Goal: Information Seeking & Learning: Learn about a topic

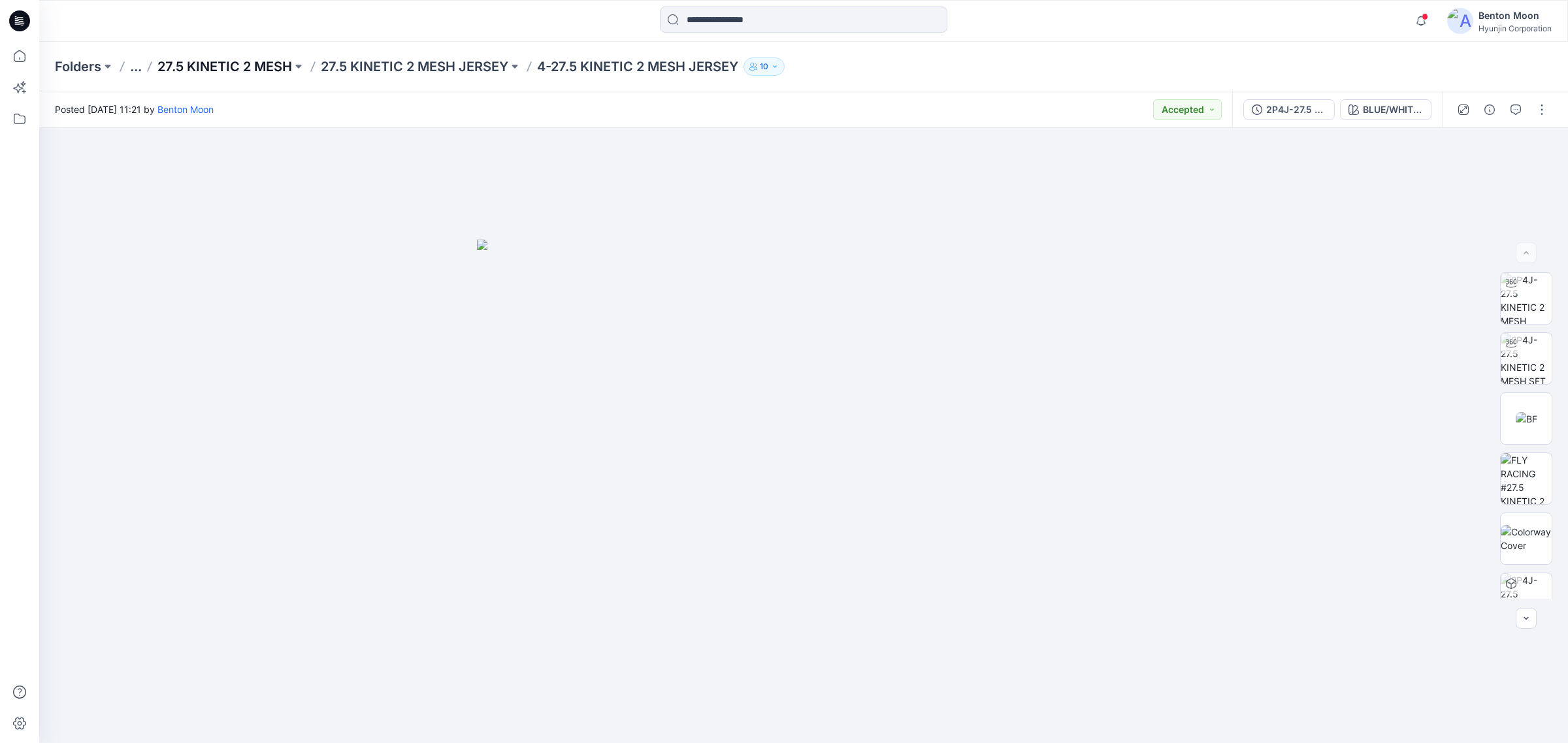
click at [200, 63] on p "27.5 KINETIC 2 MESH" at bounding box center [224, 66] width 135 height 19
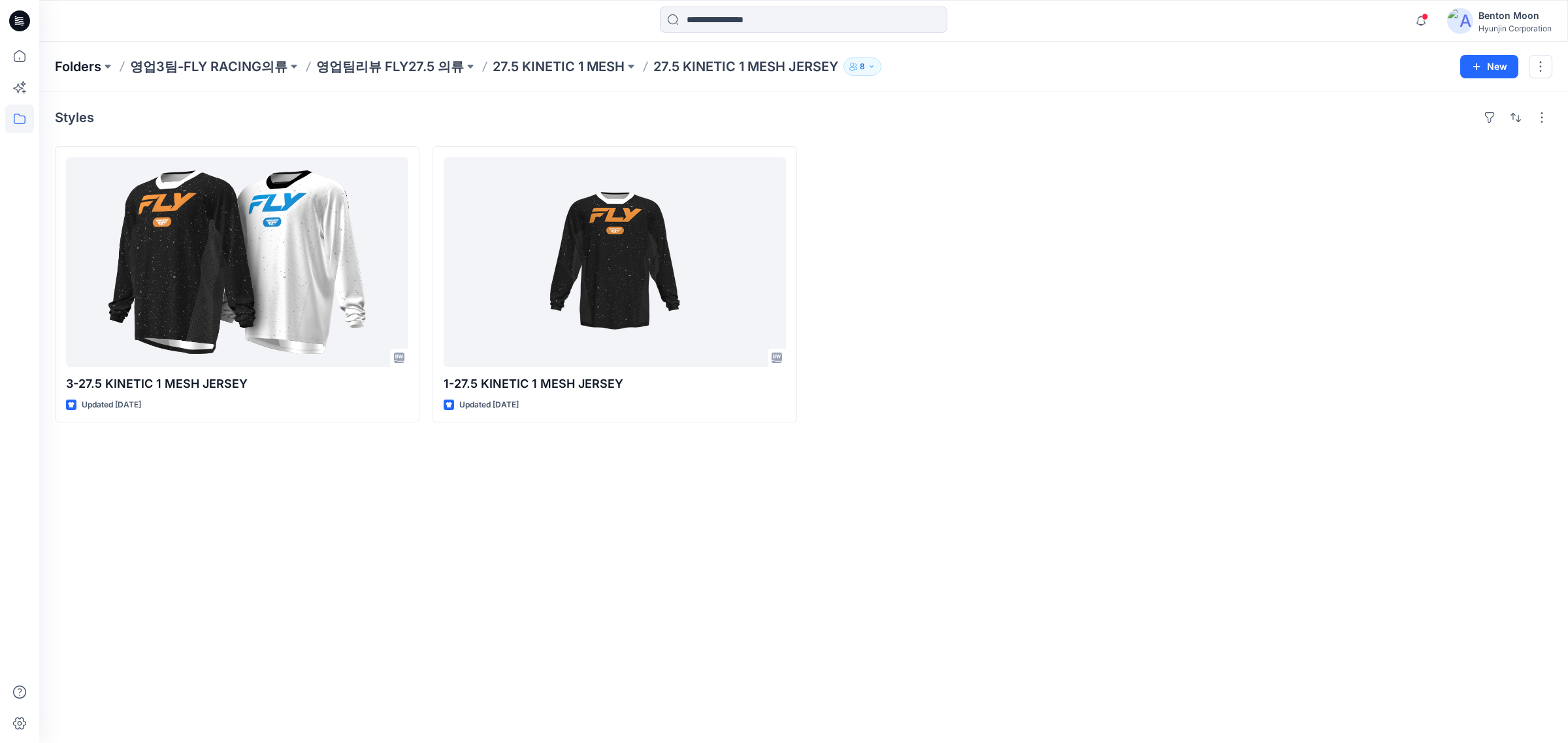
click at [83, 70] on p "Folders" at bounding box center [78, 66] width 46 height 19
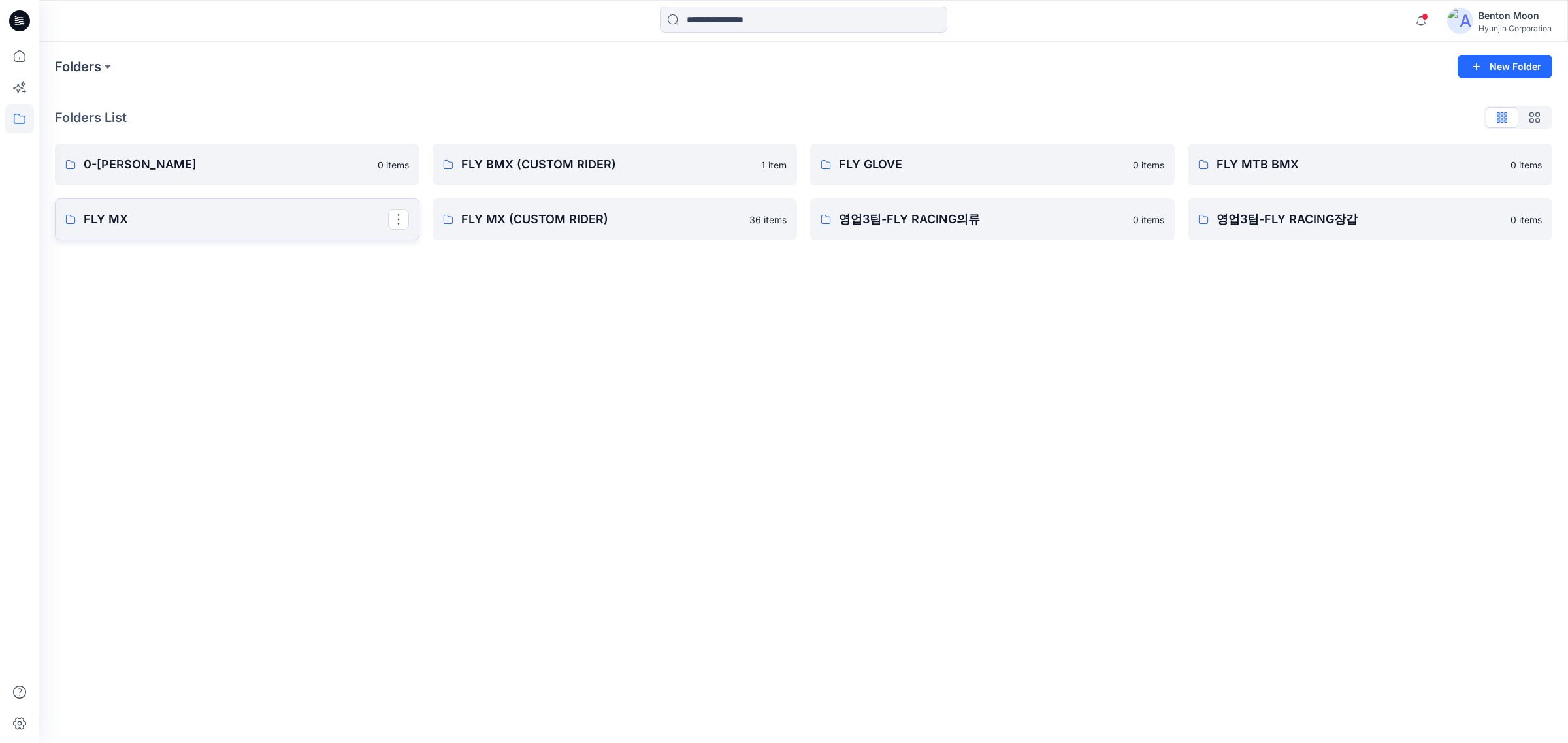
click at [211, 232] on link "FLY MX" at bounding box center [237, 220] width 364 height 42
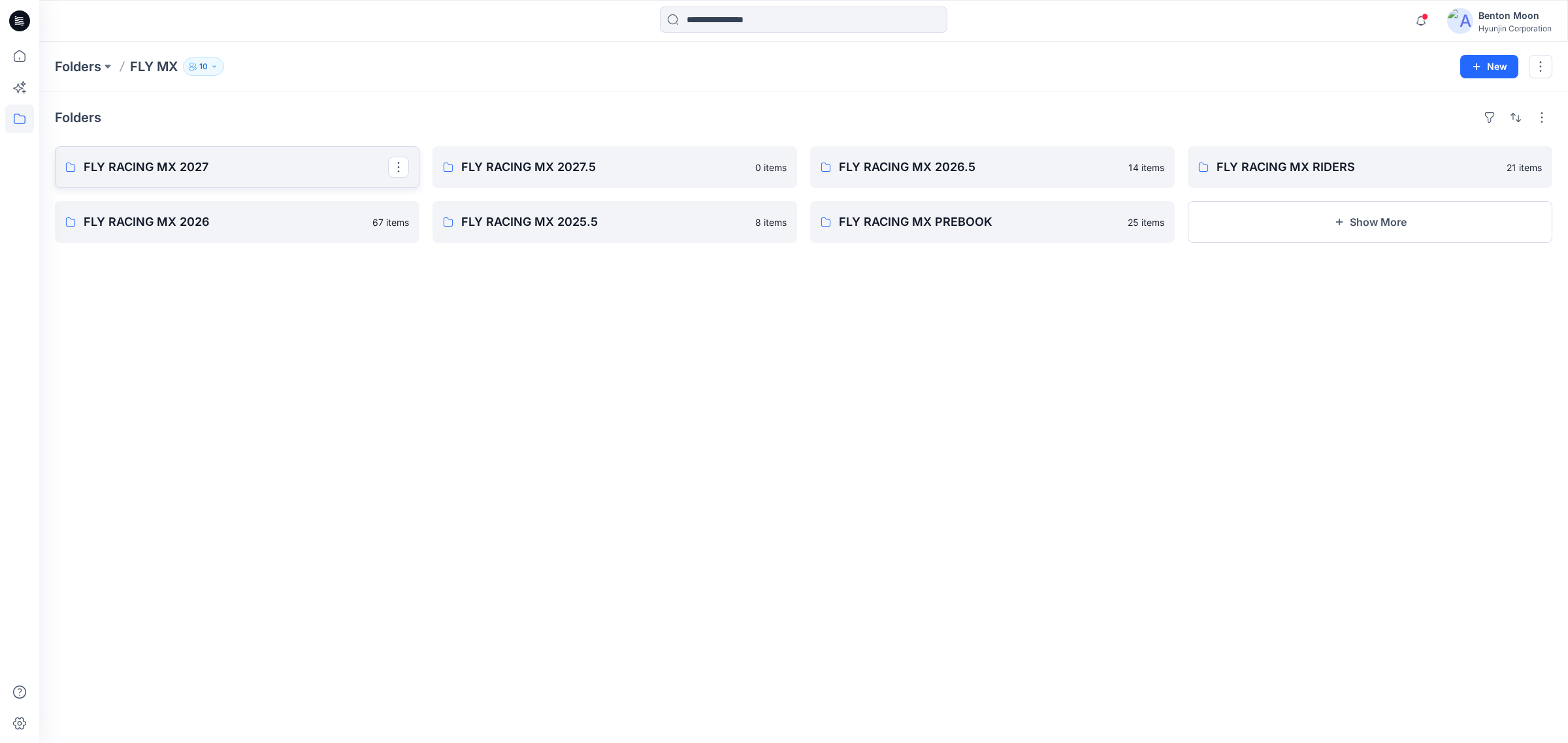
click at [219, 171] on p "FLY RACING MX 2027" at bounding box center [235, 167] width 305 height 19
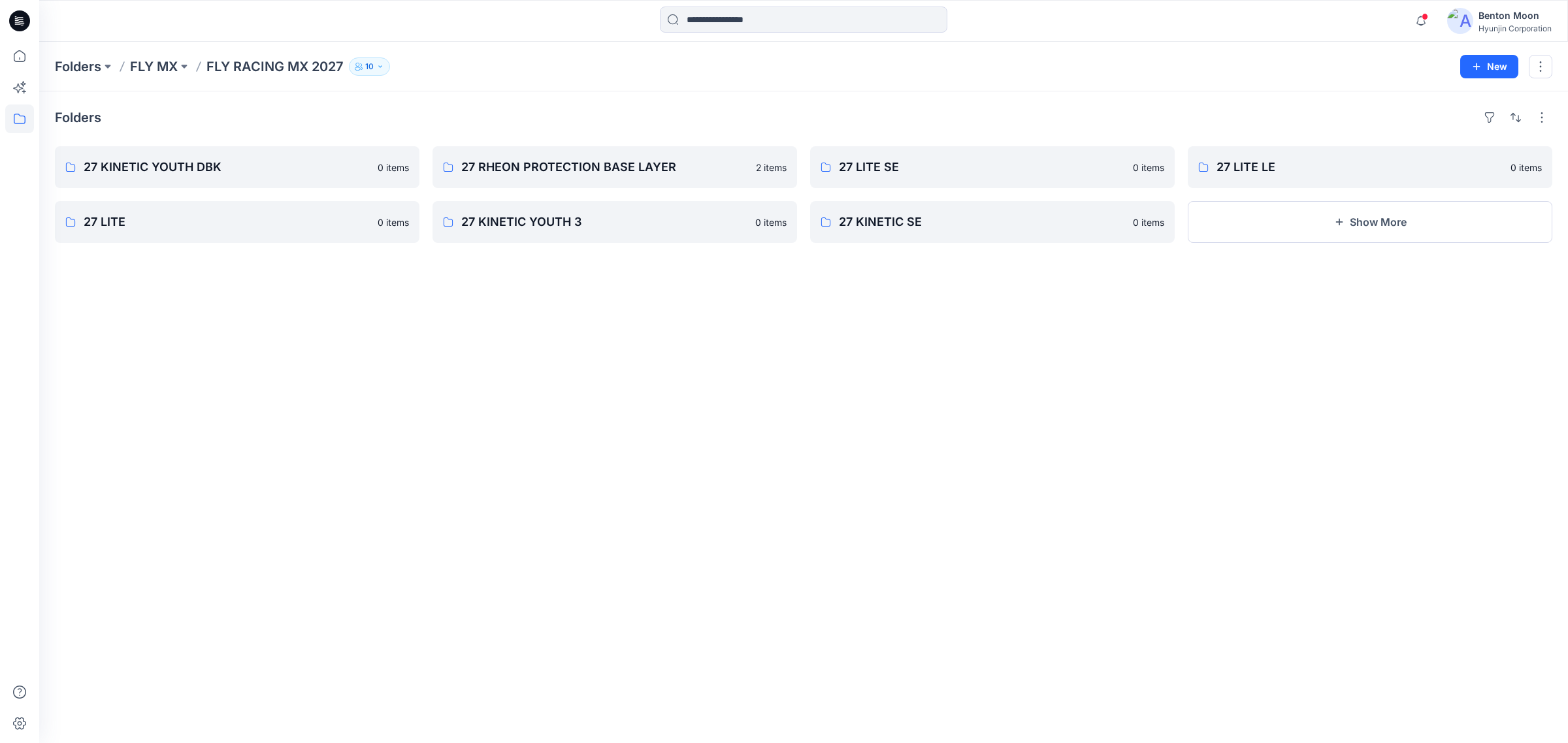
drag, startPoint x: 857, startPoint y: 290, endPoint x: 848, endPoint y: 295, distance: 10.3
click at [857, 290] on div "Folders 27 KINETIC YOUTH DBK 0 items 27 LITE 0 items 27 RHEON PROTECTION BASE L…" at bounding box center [804, 417] width 1529 height 651
click at [1386, 220] on button "Show More" at bounding box center [1369, 222] width 364 height 42
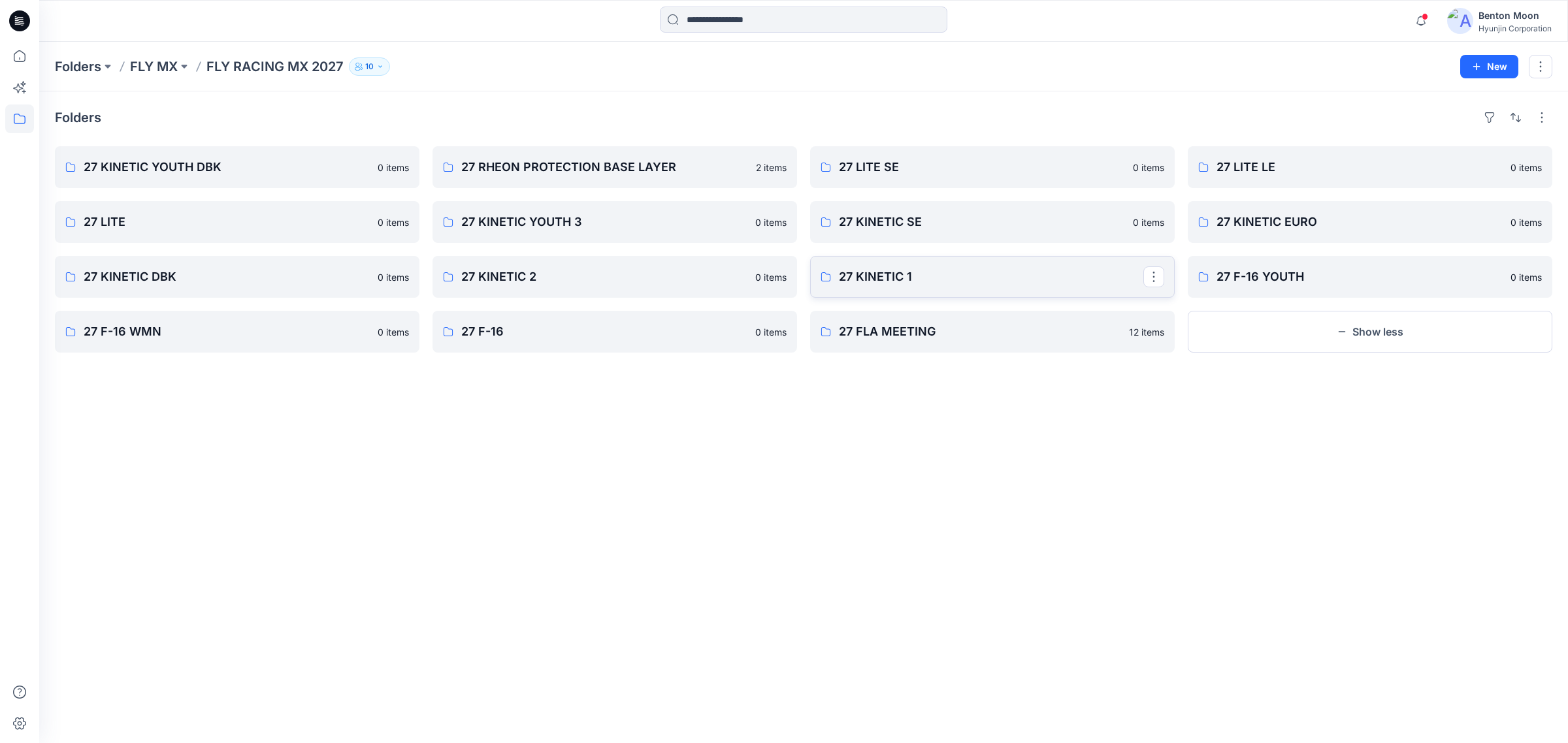
click at [907, 283] on p "27 KINETIC 1" at bounding box center [991, 277] width 305 height 19
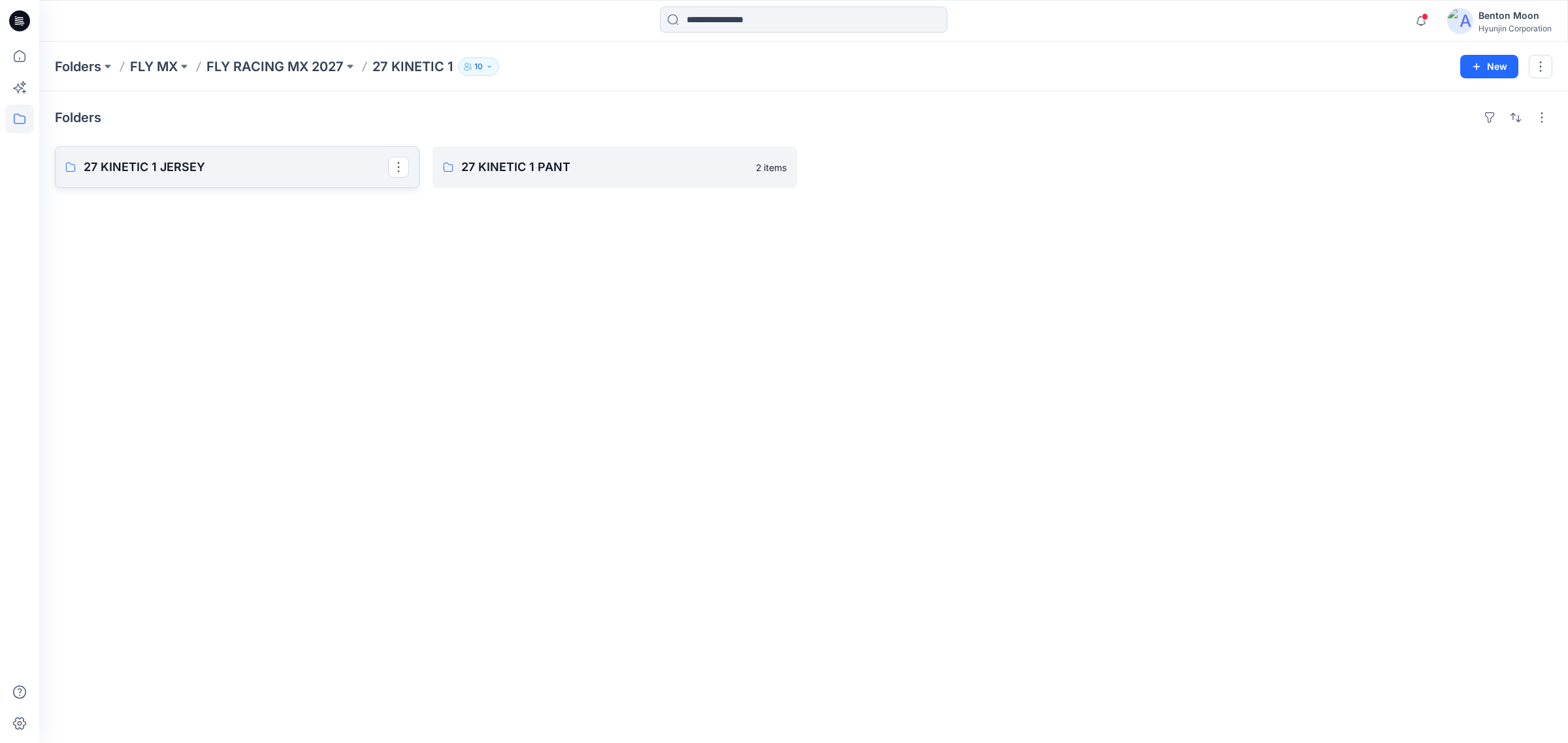
click at [226, 170] on p "27 KINETIC 1 JERSEY" at bounding box center [235, 167] width 305 height 19
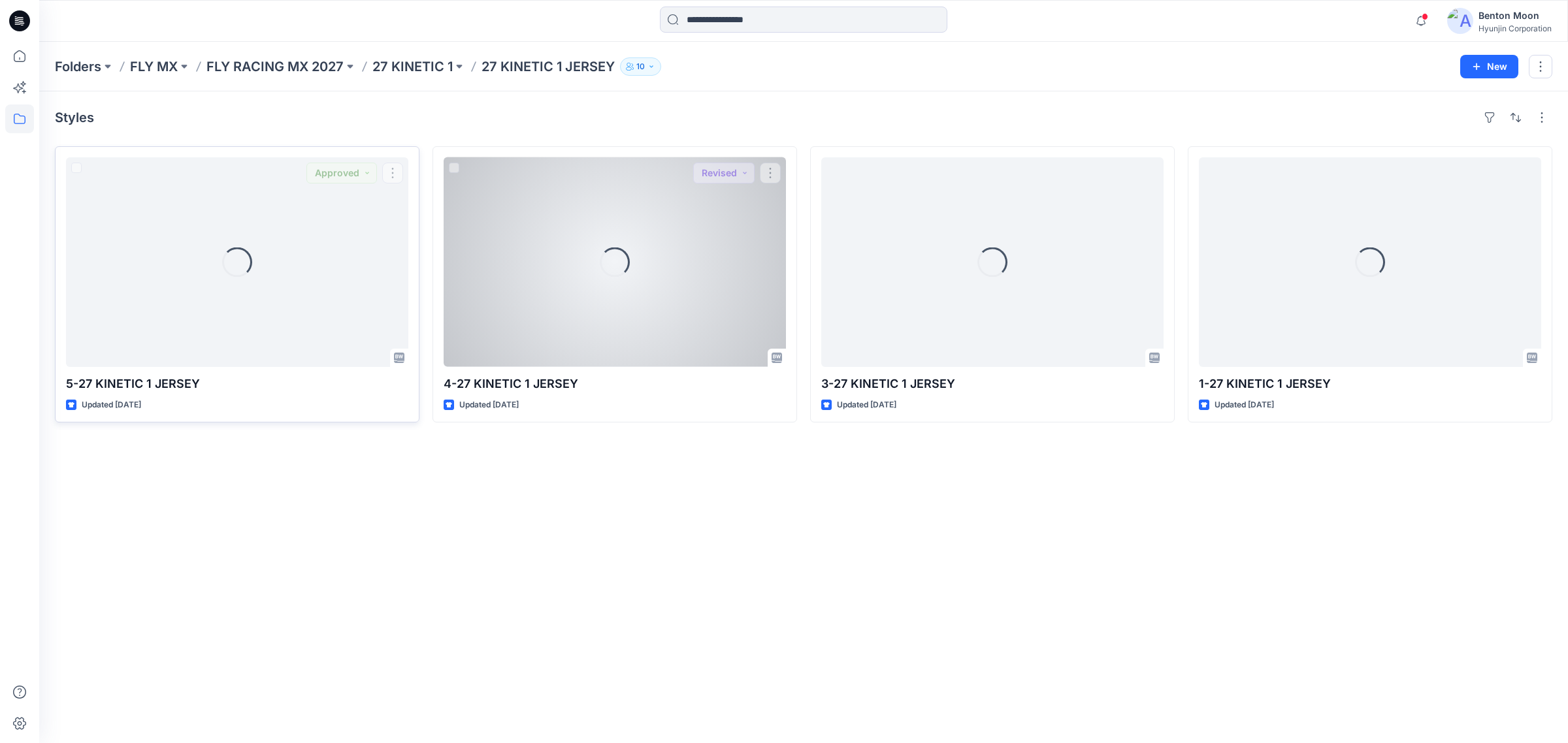
click at [253, 247] on div "Loading..." at bounding box center [238, 262] width 343 height 210
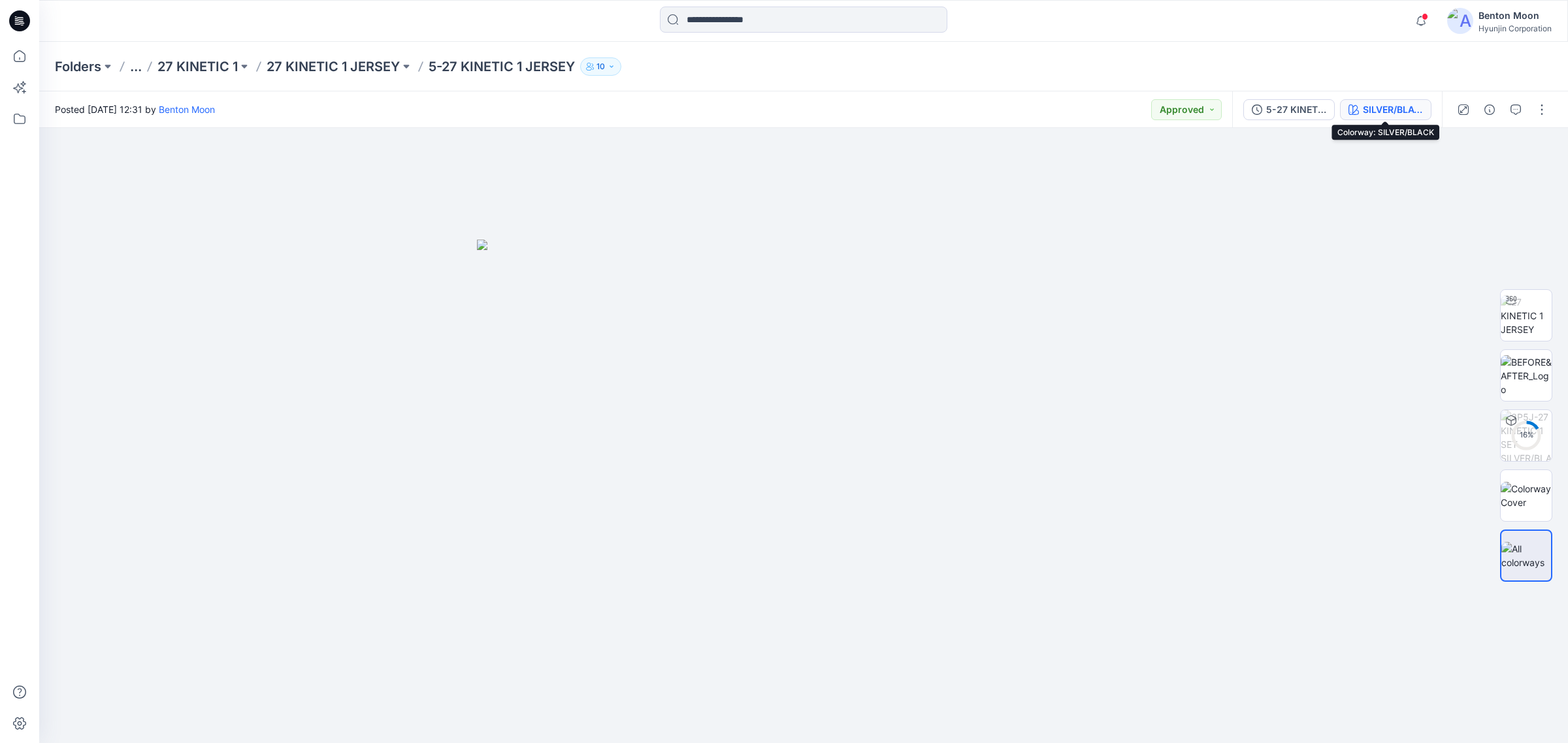
click at [1386, 111] on div "SILVER/BLACK" at bounding box center [1392, 109] width 60 height 14
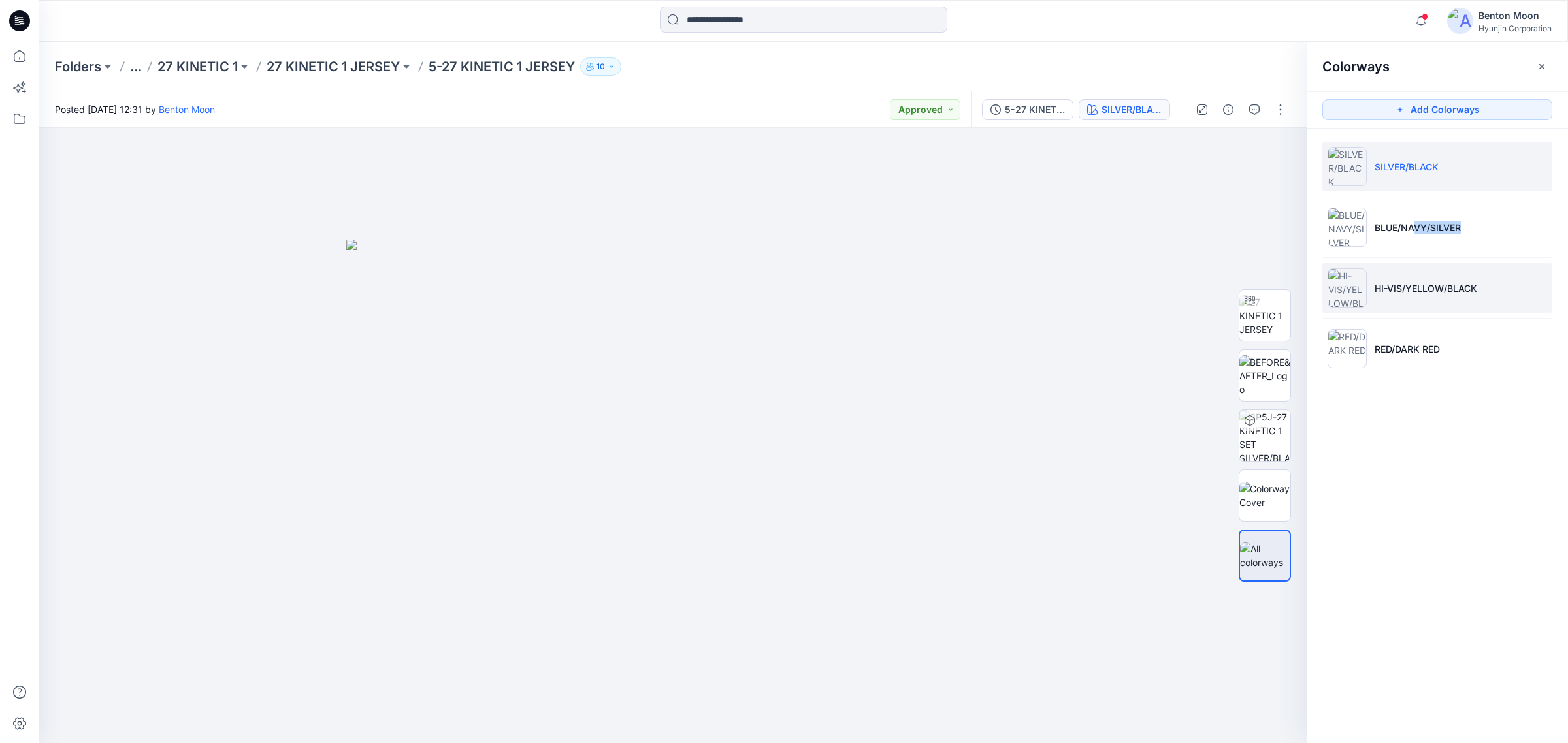
drag, startPoint x: 1415, startPoint y: 232, endPoint x: 1339, endPoint y: 291, distance: 96.2
click at [1356, 278] on ul "SILVER/BLACK BLUE/NAVY/SILVER HI-VIS/YELLOW/BLACK RED/DARK RED" at bounding box center [1437, 258] width 261 height 258
click at [1263, 485] on img at bounding box center [1265, 495] width 51 height 28
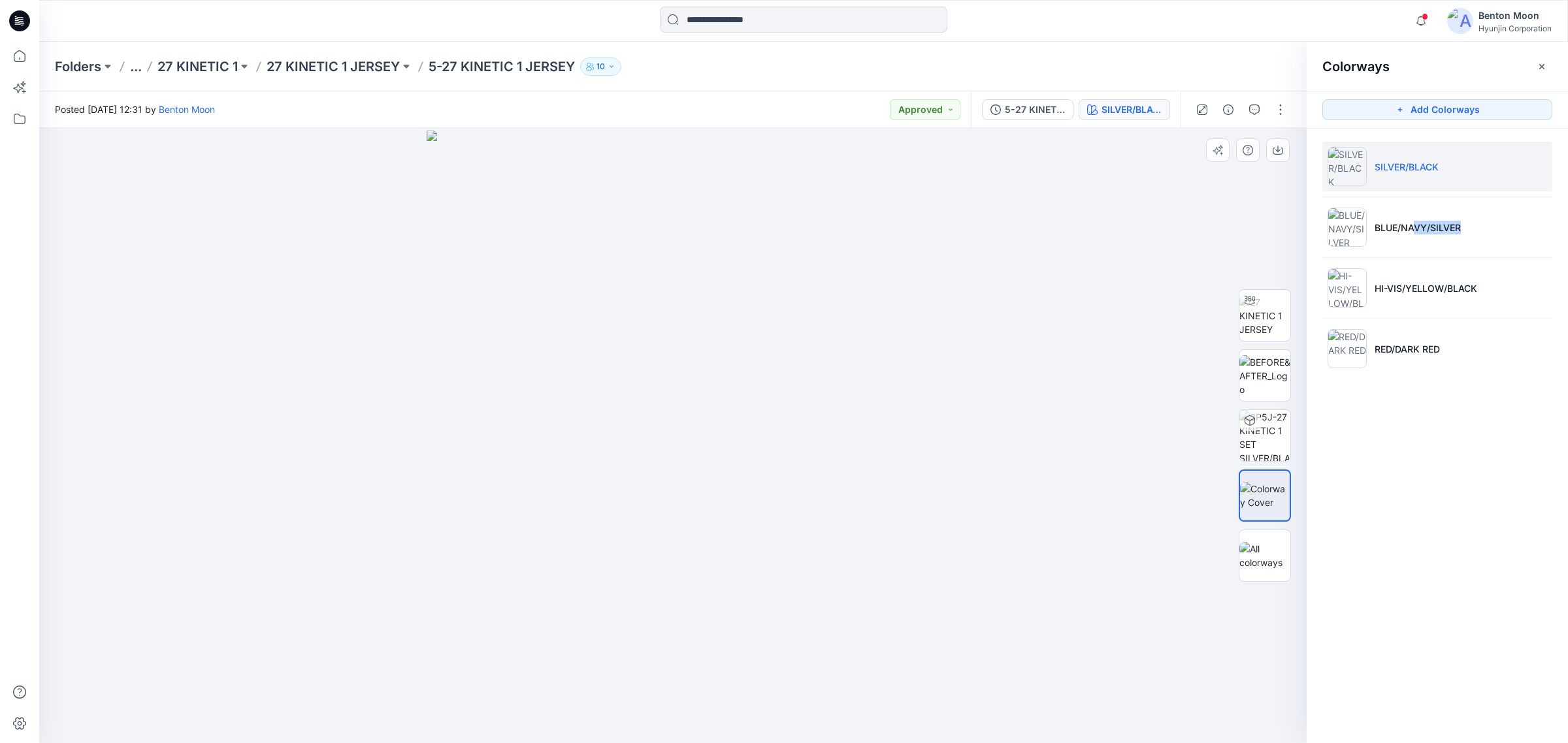
drag, startPoint x: 907, startPoint y: 512, endPoint x: 609, endPoint y: 465, distance: 301.7
click at [609, 465] on div at bounding box center [673, 436] width 1267 height 616
click at [717, 465] on img at bounding box center [673, 436] width 492 height 613
click at [1264, 318] on img at bounding box center [1265, 315] width 51 height 41
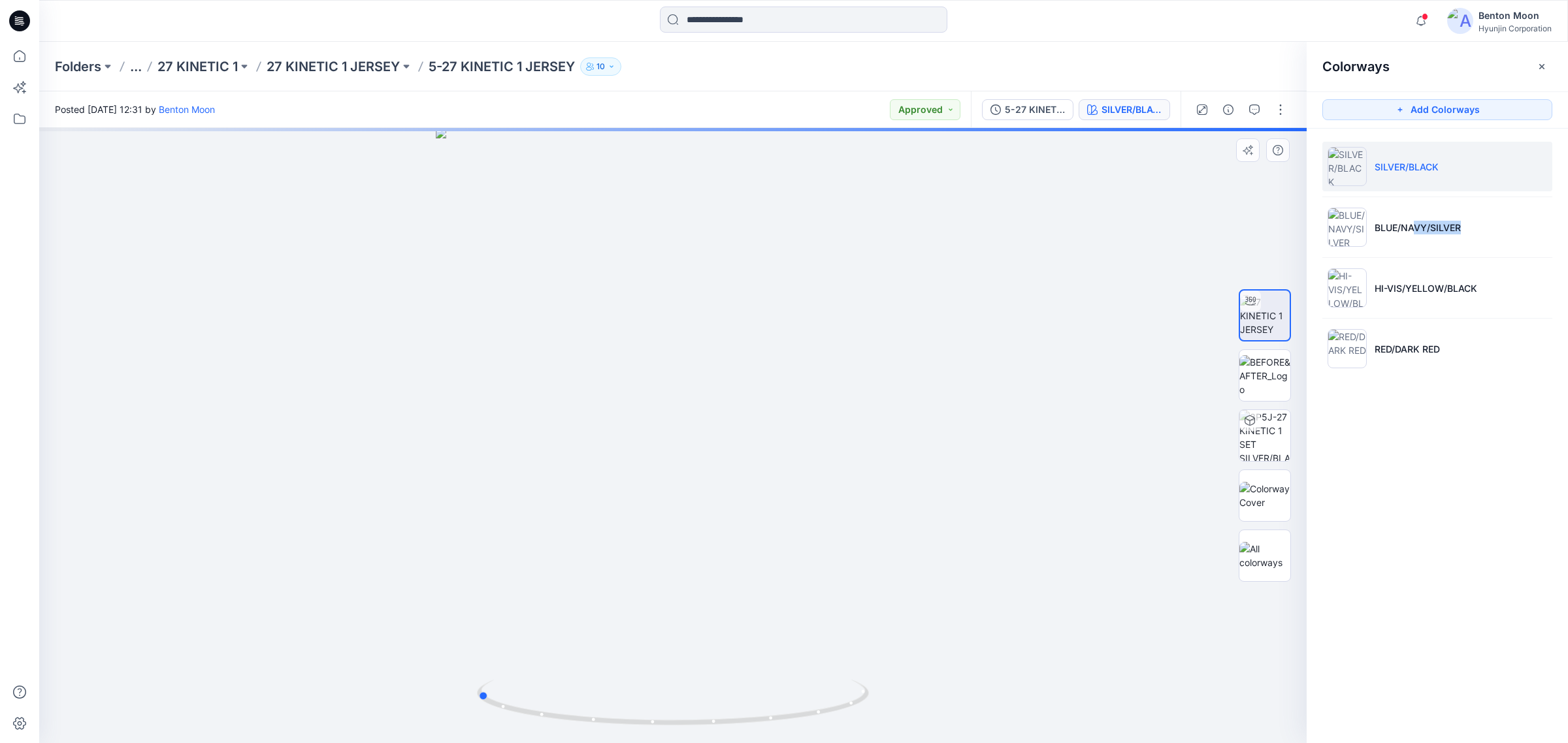
drag, startPoint x: 742, startPoint y: 614, endPoint x: 569, endPoint y: 599, distance: 173.6
click at [569, 599] on div at bounding box center [673, 436] width 1267 height 615
drag, startPoint x: 661, startPoint y: 519, endPoint x: 722, endPoint y: 289, distance: 238.0
click at [688, 354] on img at bounding box center [673, 255] width 887 height 978
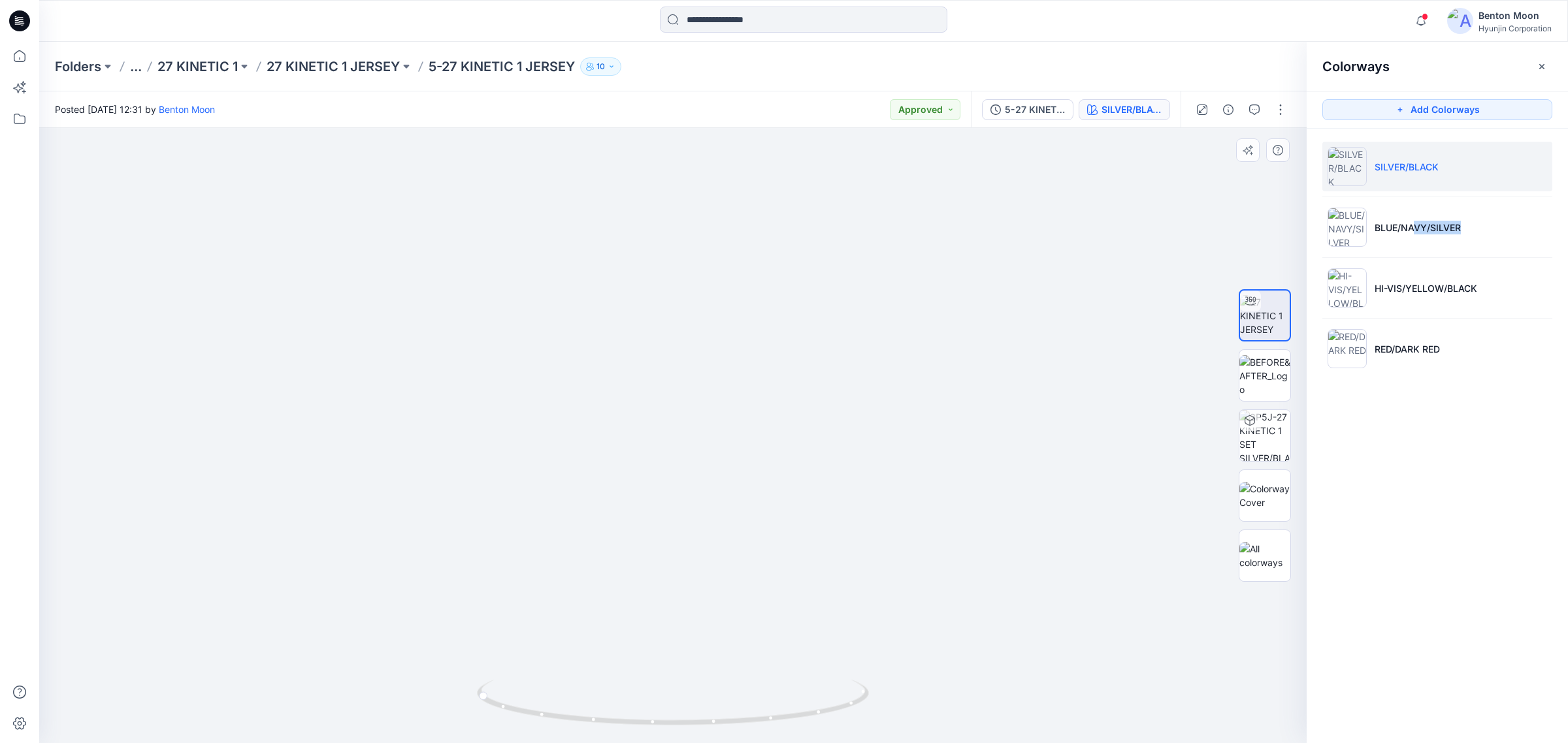
drag, startPoint x: 603, startPoint y: 288, endPoint x: 604, endPoint y: 281, distance: 7.1
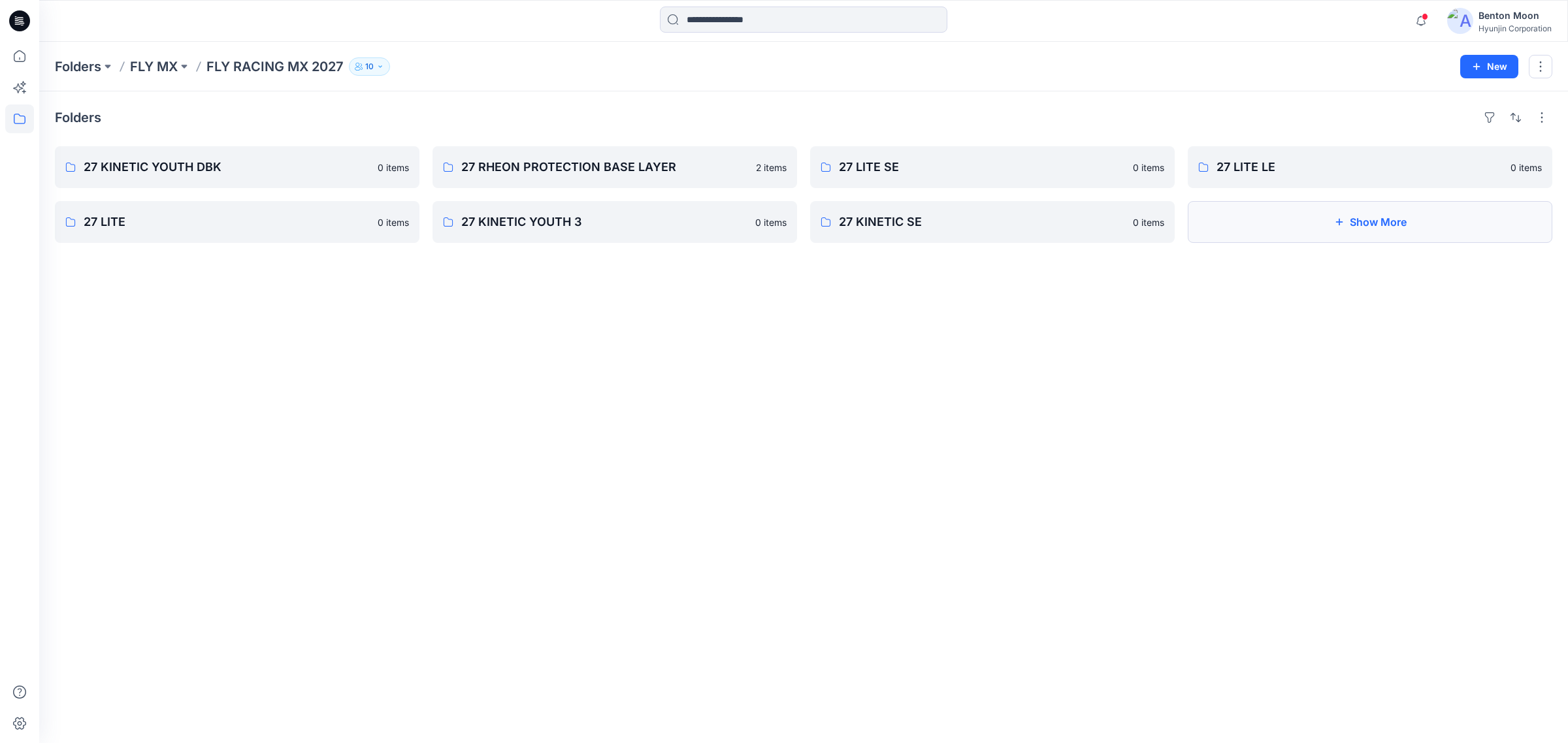
click at [1256, 222] on button "Show More" at bounding box center [1369, 222] width 364 height 42
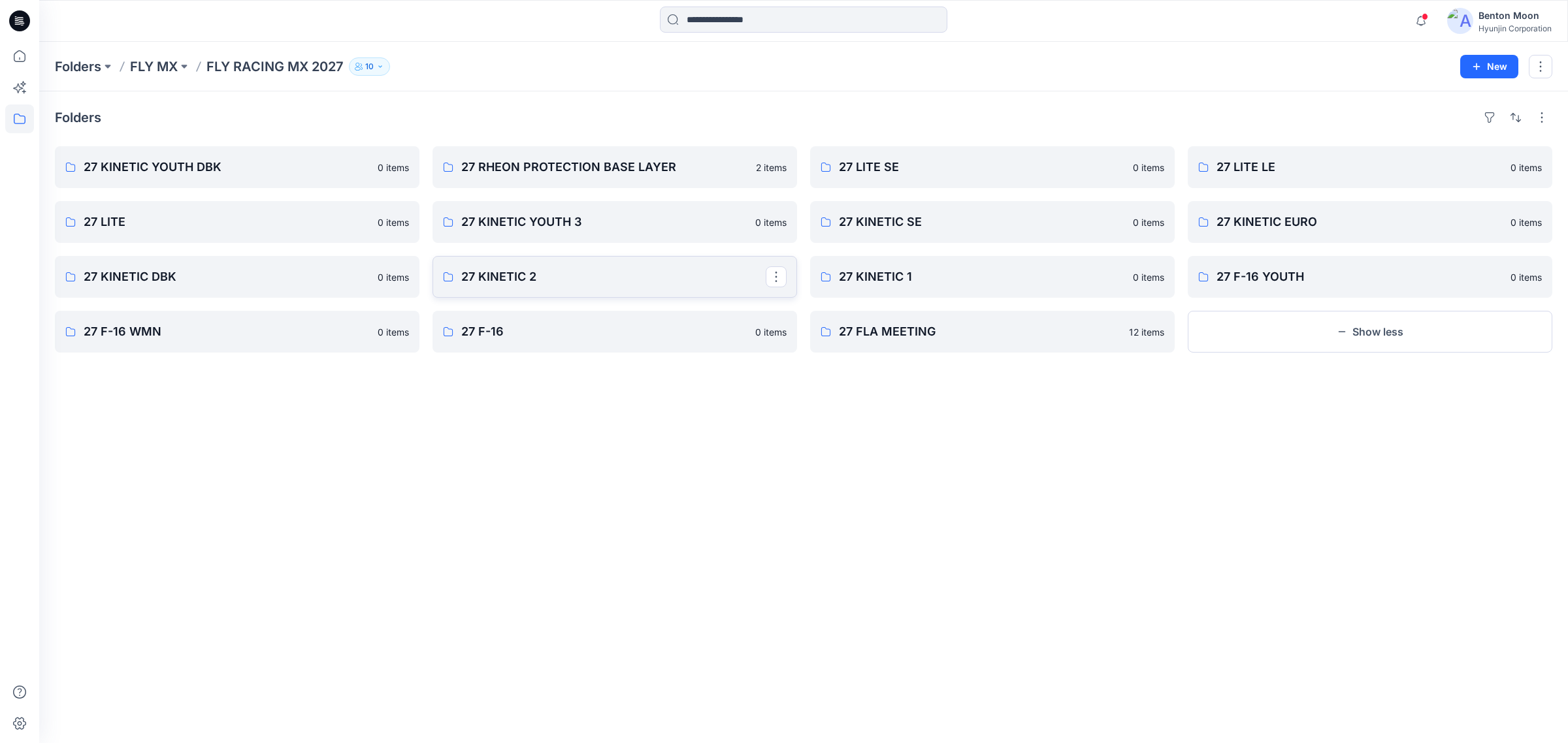
click at [511, 279] on p "27 KINETIC 2" at bounding box center [613, 277] width 305 height 19
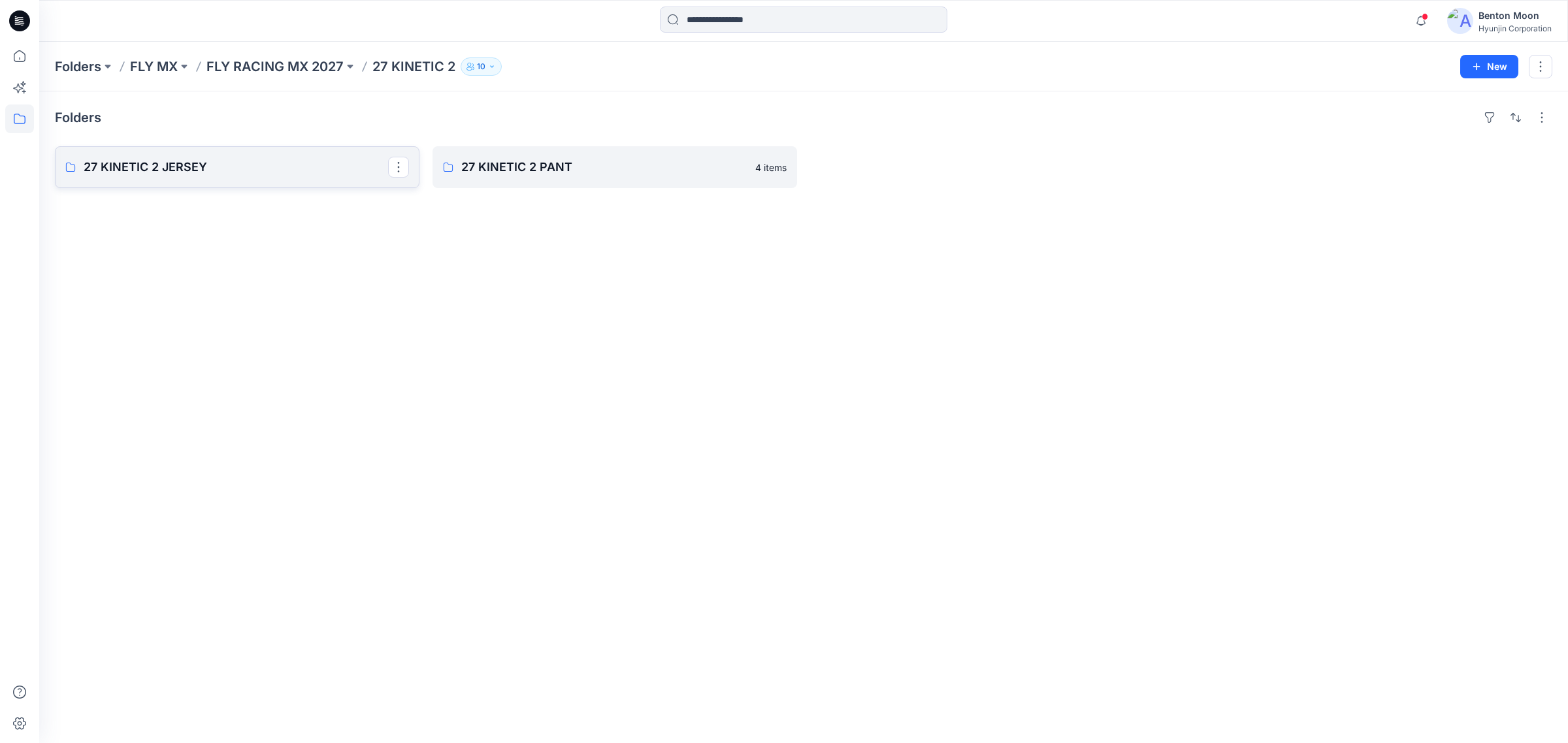
click at [205, 170] on p "27 KINETIC 2 JERSEY" at bounding box center [235, 167] width 305 height 19
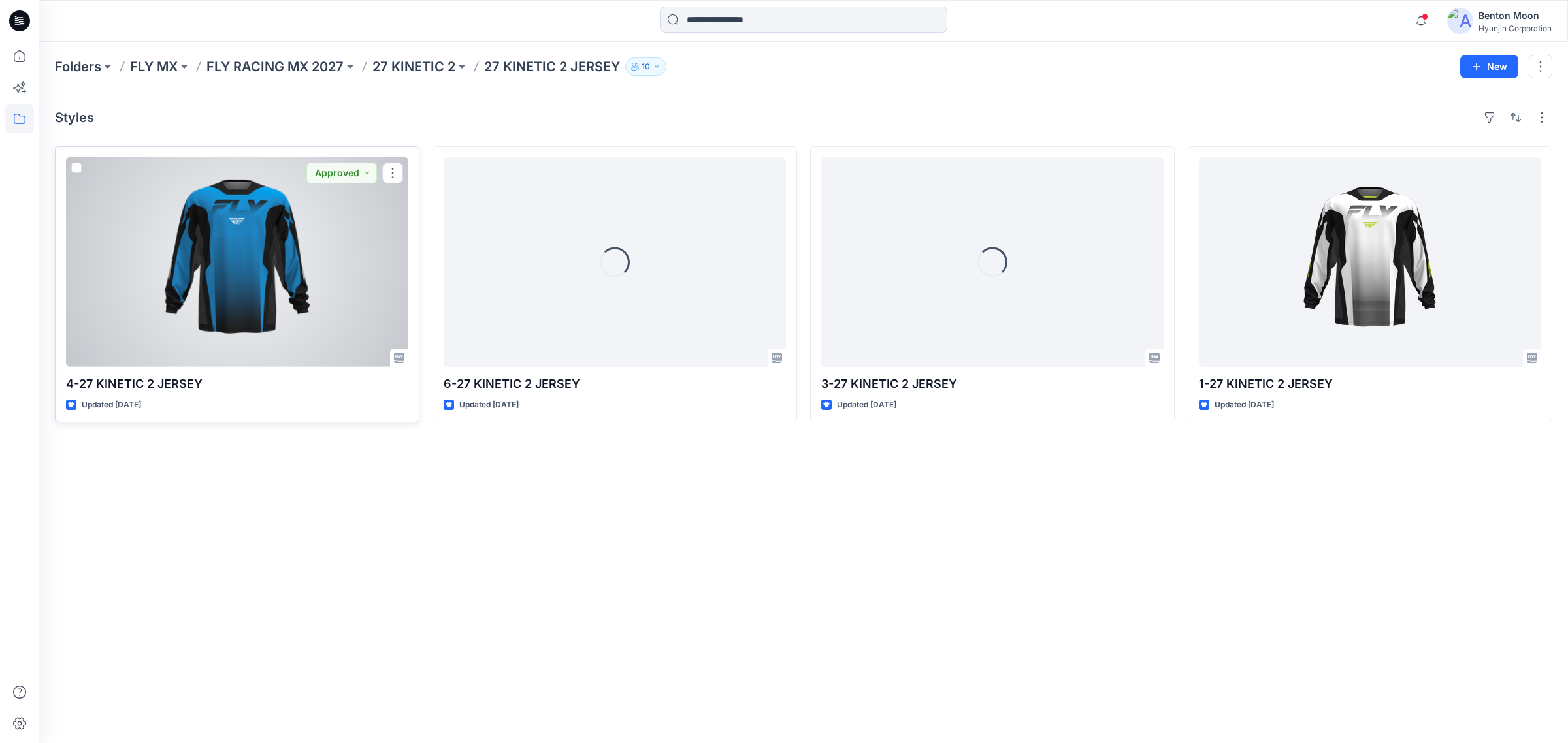
click at [296, 292] on div at bounding box center [238, 262] width 343 height 210
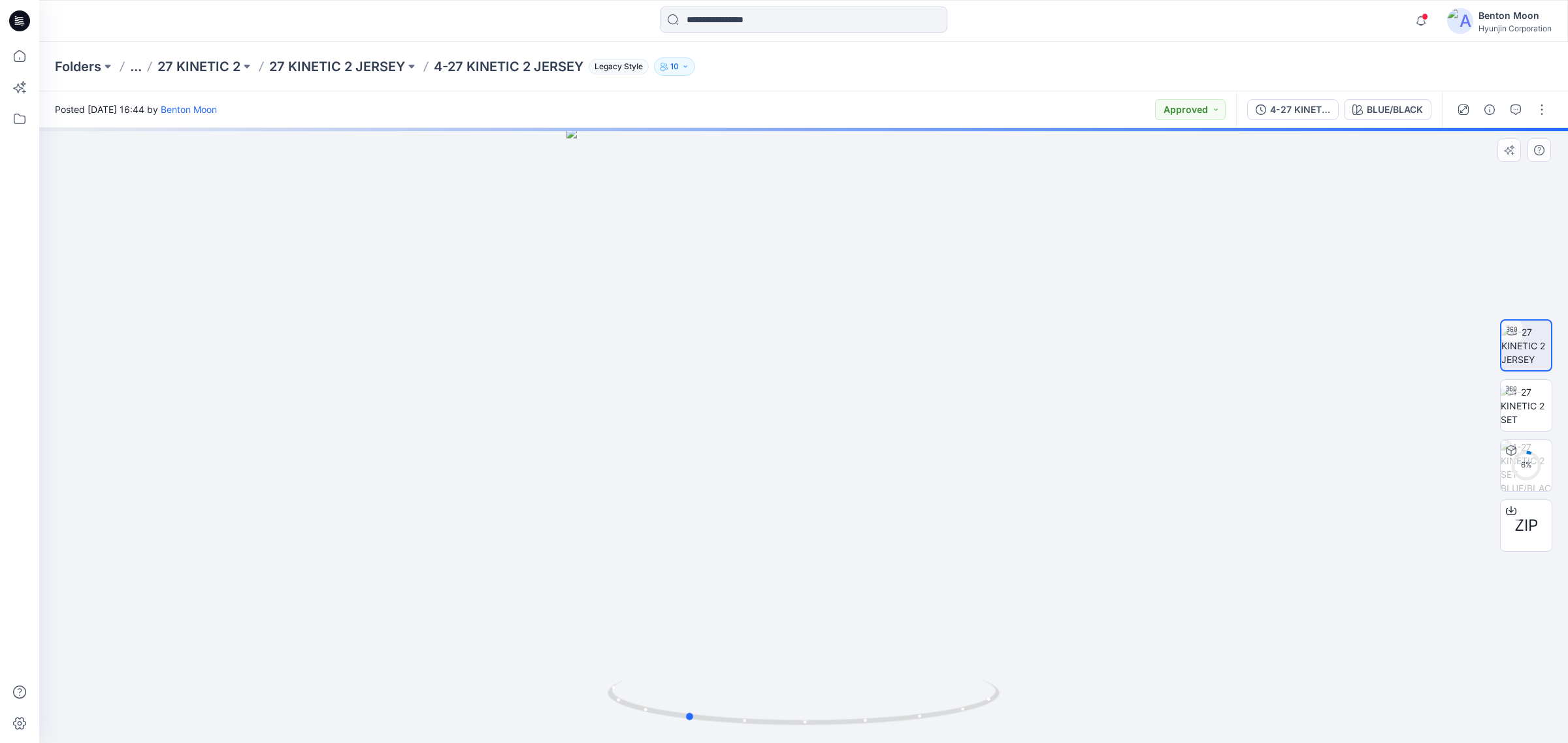
drag, startPoint x: 825, startPoint y: 648, endPoint x: 831, endPoint y: 615, distance: 33.5
click at [720, 625] on div at bounding box center [804, 436] width 1529 height 615
drag, startPoint x: 831, startPoint y: 615, endPoint x: 792, endPoint y: 619, distance: 39.2
click at [792, 619] on div at bounding box center [804, 436] width 1529 height 615
